Goal: Task Accomplishment & Management: Manage account settings

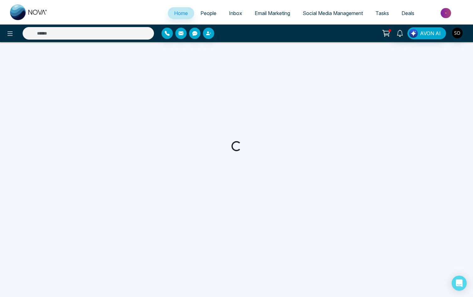
select select "*"
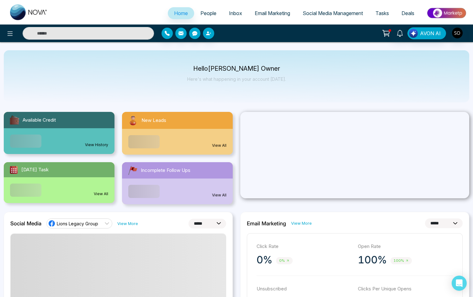
click at [201, 14] on span "People" at bounding box center [209, 13] width 16 height 6
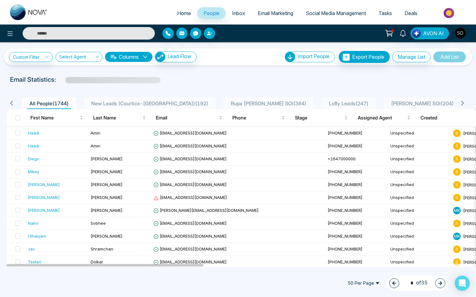
click at [464, 103] on icon at bounding box center [463, 103] width 6 height 6
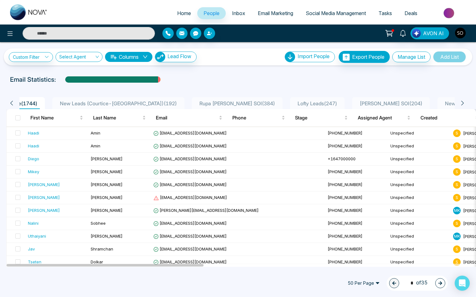
click at [464, 103] on icon at bounding box center [463, 103] width 6 height 6
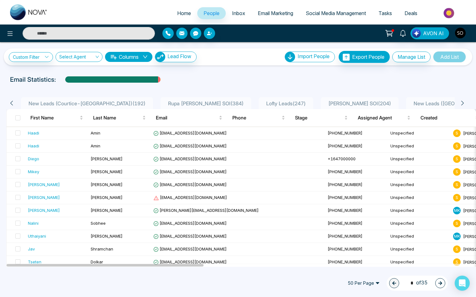
click at [464, 103] on icon at bounding box center [463, 103] width 6 height 6
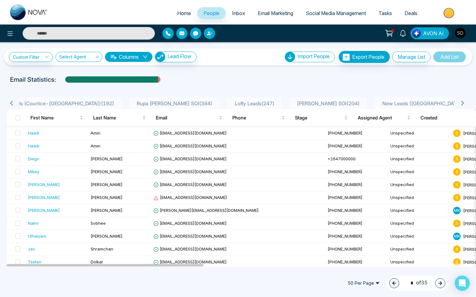
click at [464, 103] on icon at bounding box center [463, 103] width 6 height 6
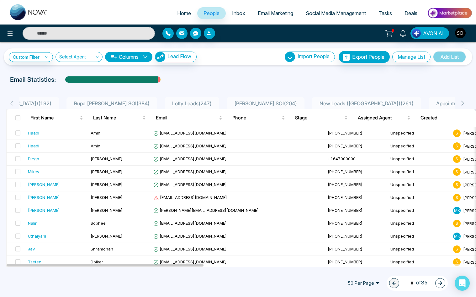
click at [464, 103] on icon at bounding box center [463, 103] width 6 height 6
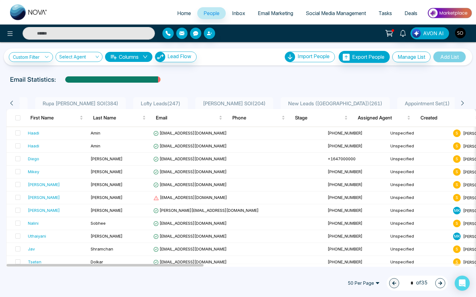
click at [464, 103] on icon at bounding box center [463, 103] width 6 height 6
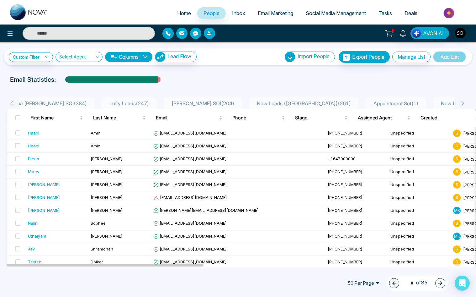
click at [439, 100] on span "New Leads ([PERSON_NAME]) ( 156 )" at bounding box center [483, 103] width 89 height 6
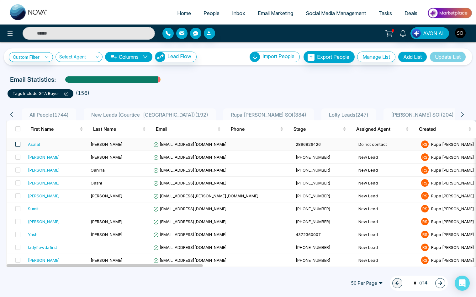
click at [17, 145] on span at bounding box center [17, 144] width 5 height 5
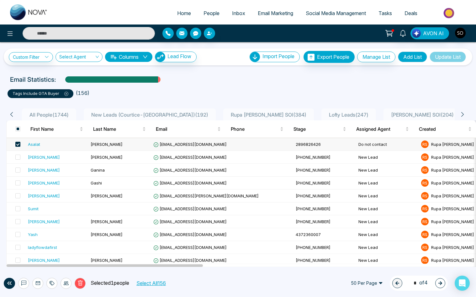
click at [149, 285] on button "Select All 156" at bounding box center [151, 283] width 34 height 8
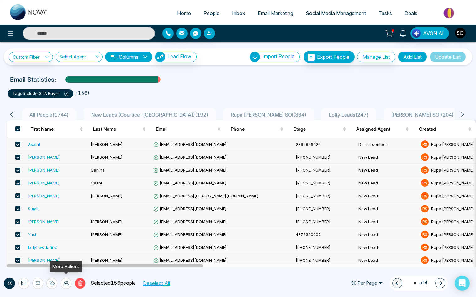
click at [63, 283] on div at bounding box center [66, 282] width 11 height 11
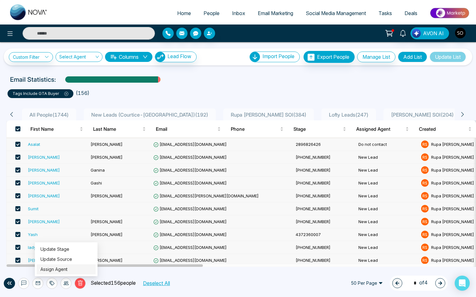
click at [61, 271] on link "Assign Agent" at bounding box center [53, 268] width 27 height 5
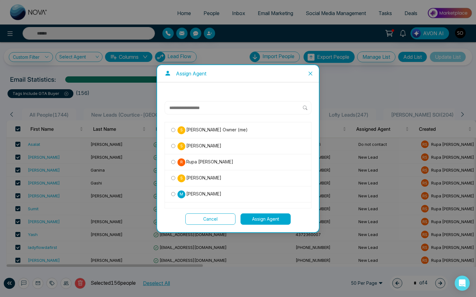
click at [234, 130] on span "[PERSON_NAME] Owner (me)" at bounding box center [216, 129] width 62 height 7
click at [255, 219] on button "Assign Agent" at bounding box center [266, 218] width 50 height 11
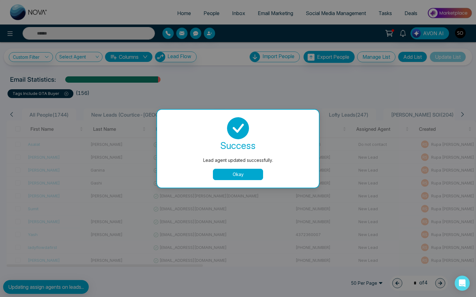
click at [244, 174] on button "Okay" at bounding box center [238, 174] width 50 height 11
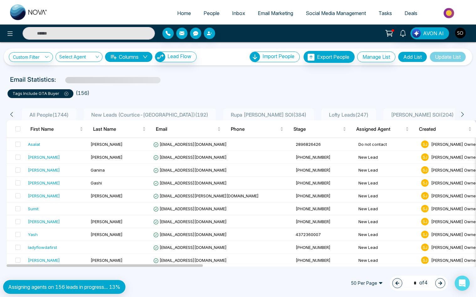
click at [281, 75] on div "Email Statistics:" at bounding box center [238, 79] width 456 height 9
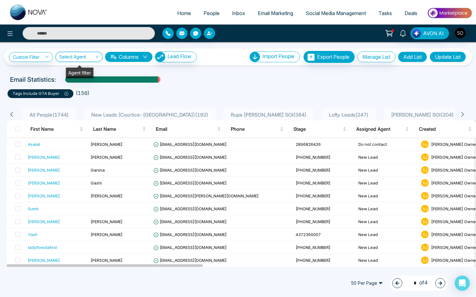
click at [78, 56] on input "search" at bounding box center [76, 58] width 35 height 12
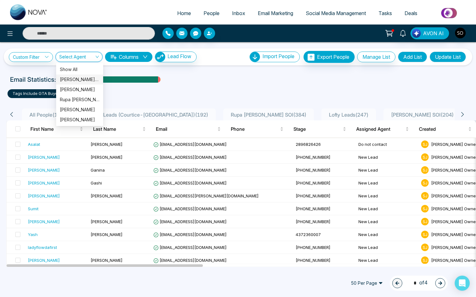
click at [206, 82] on div "Email Statistics:" at bounding box center [238, 79] width 456 height 9
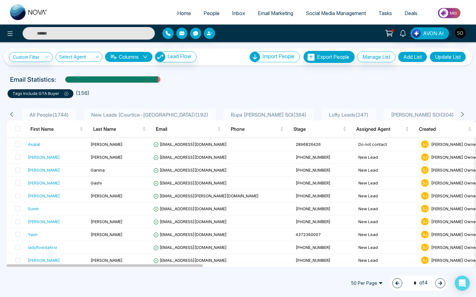
click at [207, 19] on link "People" at bounding box center [211, 13] width 29 height 12
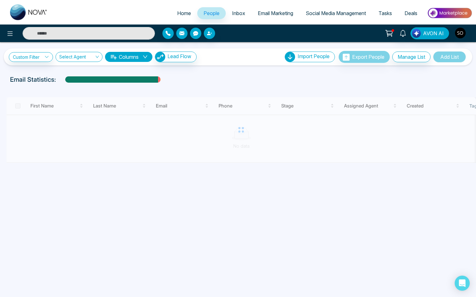
click at [89, 56] on input "search" at bounding box center [76, 58] width 35 height 12
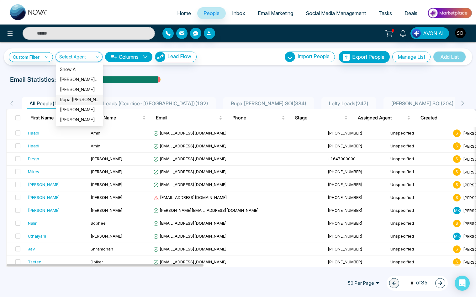
click at [83, 99] on div "Rupa [PERSON_NAME]" at bounding box center [80, 99] width 40 height 7
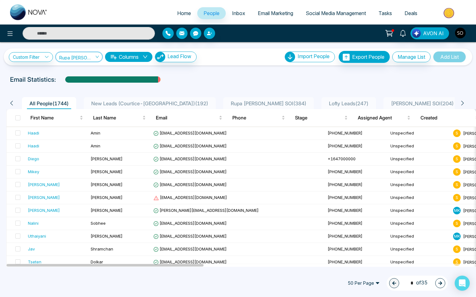
click at [75, 56] on span "Rupa [PERSON_NAME]" at bounding box center [79, 57] width 40 height 6
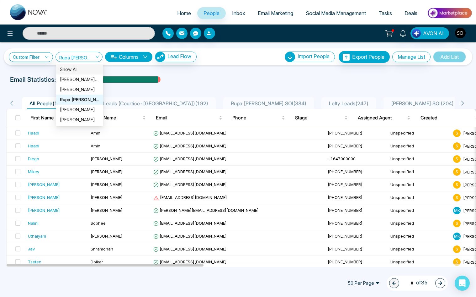
click at [39, 72] on div "Custom Filter Choose a filter Cancel Apply Rupa [PERSON_NAME] Columns Lead Flow…" at bounding box center [238, 154] width 476 height 224
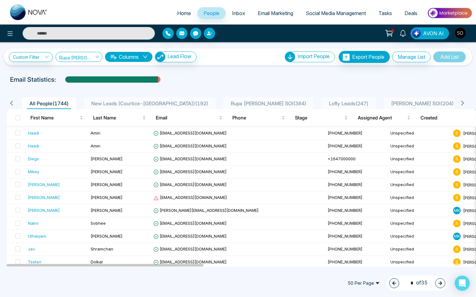
click at [86, 57] on span "Rupa [PERSON_NAME]" at bounding box center [79, 57] width 40 height 6
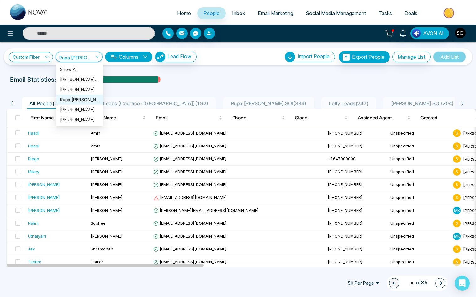
click at [248, 74] on div "Custom Filter Choose a filter Cancel Apply Rupa [PERSON_NAME] Columns Lead Flow…" at bounding box center [238, 154] width 476 height 224
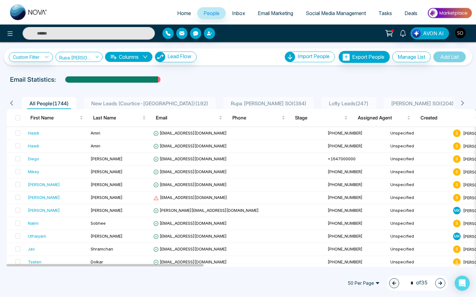
click at [87, 59] on span "Rupa [PERSON_NAME]" at bounding box center [79, 57] width 40 height 6
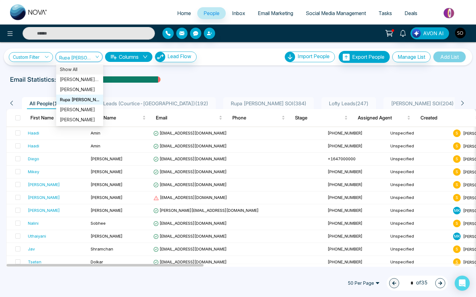
click at [84, 68] on div "Show All" at bounding box center [80, 69] width 40 height 7
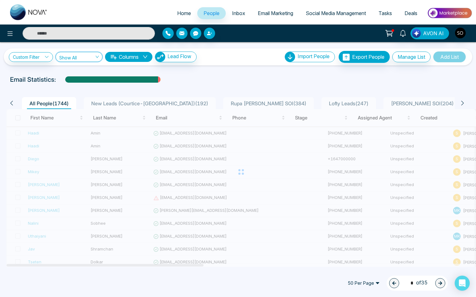
click at [220, 81] on div "Email Statistics:" at bounding box center [238, 79] width 456 height 9
